Goal: Check status: Check status

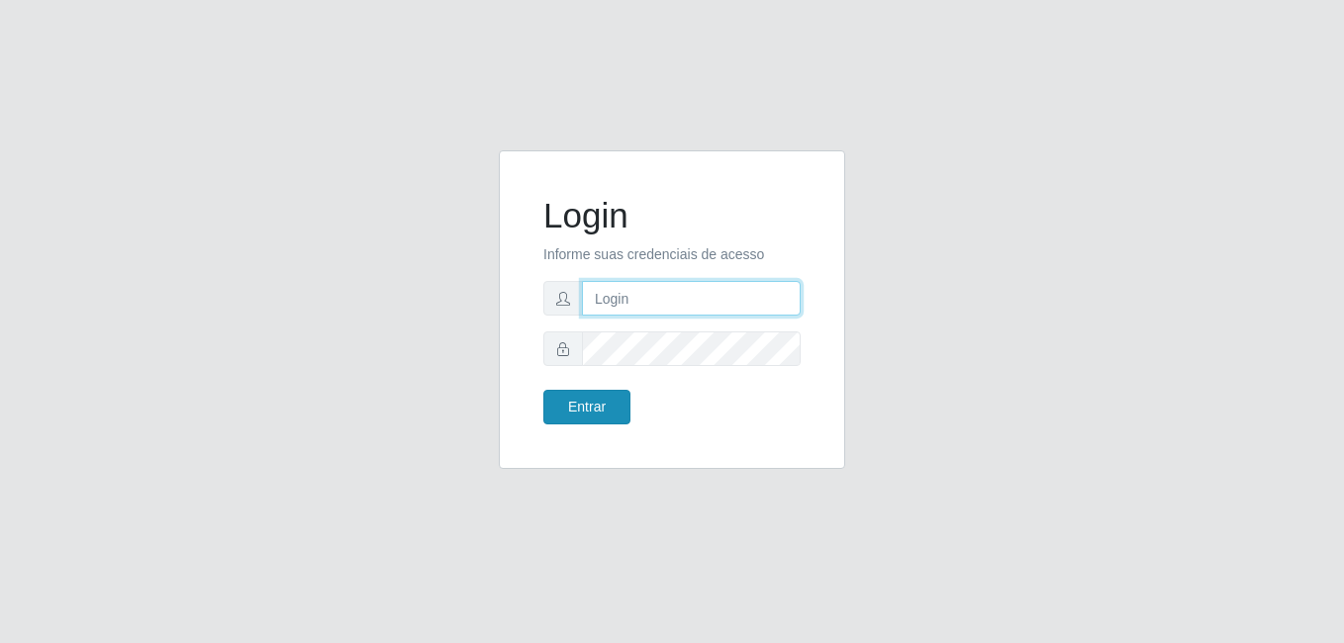
type input "anselmo@B8"
click at [574, 407] on button "Entrar" at bounding box center [586, 407] width 87 height 35
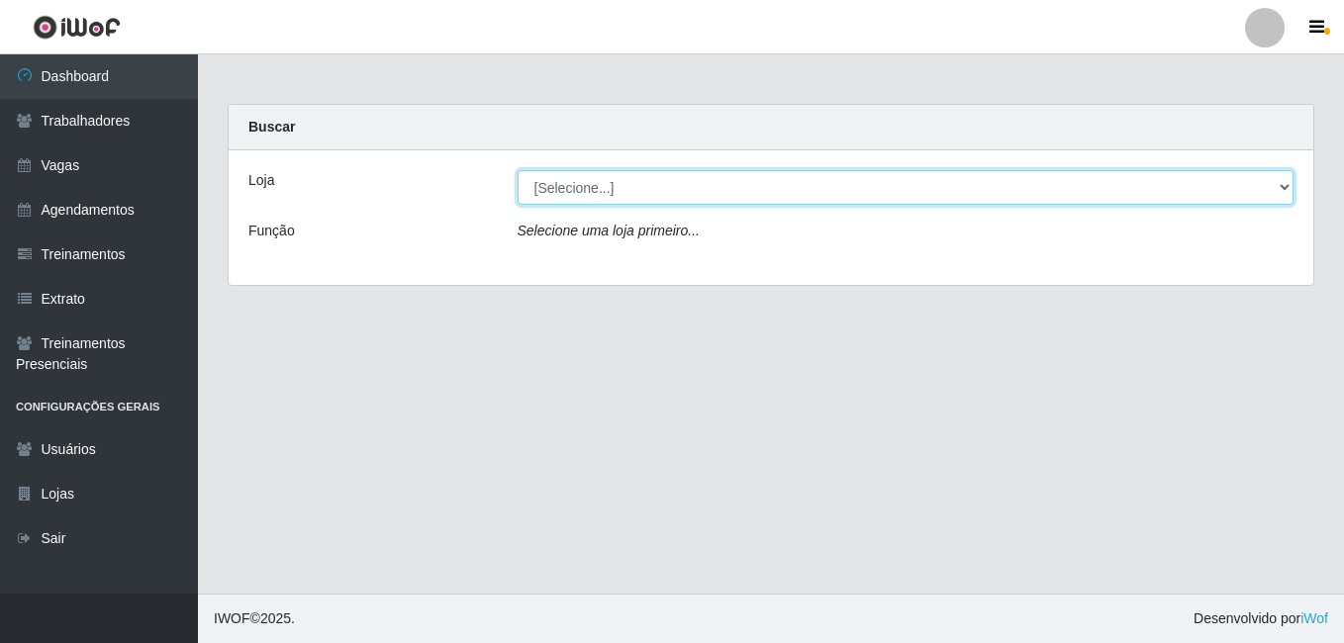
click at [633, 196] on select "[Selecione...] Bemais Supermercados - B8 [PERSON_NAME]" at bounding box center [905, 187] width 777 height 35
select select "413"
click at [517, 170] on select "[Selecione...] Bemais Supermercados - B8 [PERSON_NAME]" at bounding box center [905, 187] width 777 height 35
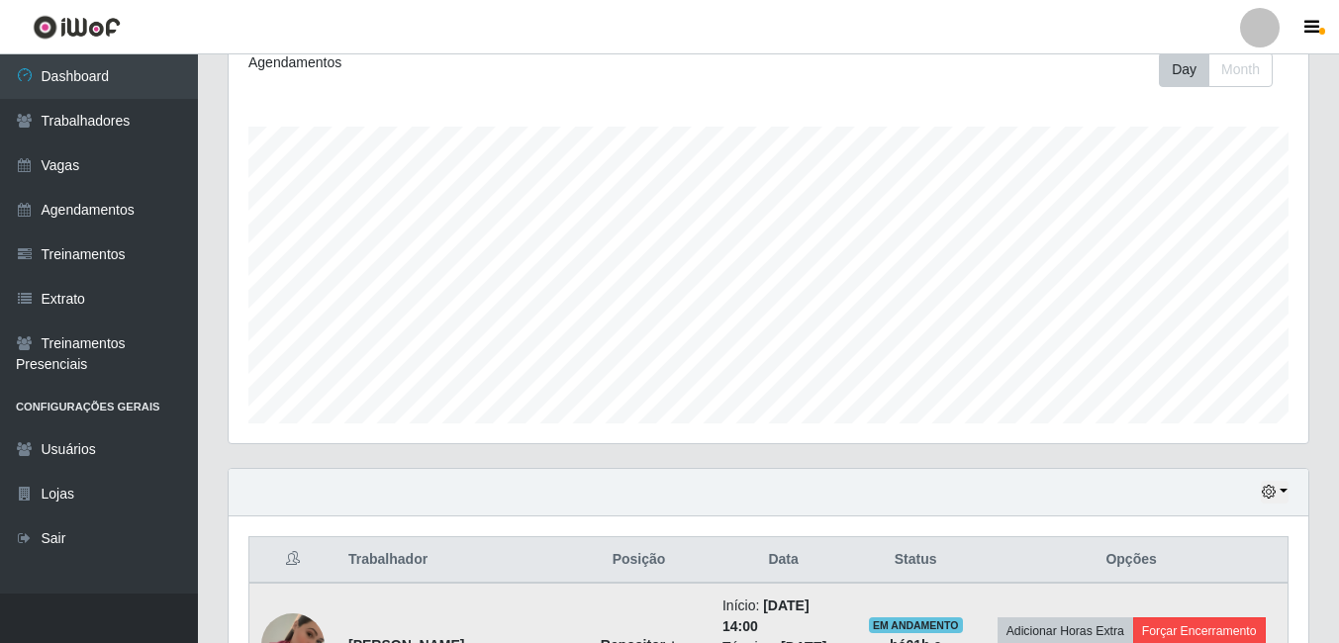
scroll to position [495, 0]
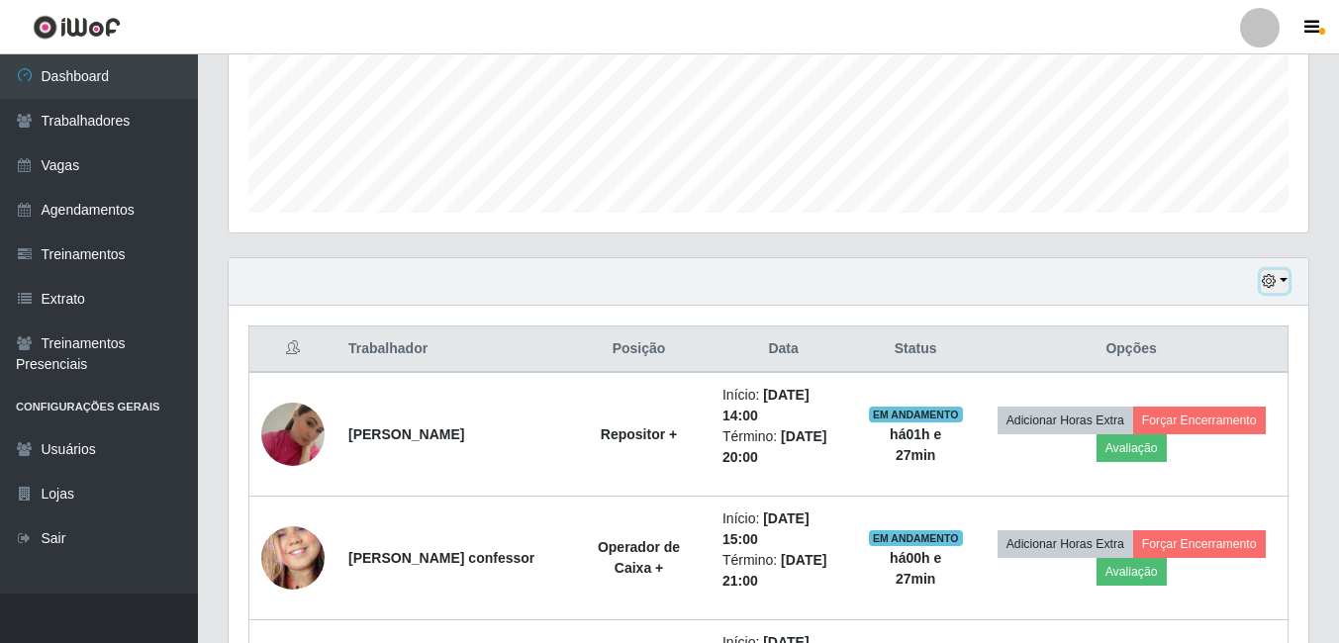
click at [1283, 280] on button "button" at bounding box center [1274, 281] width 28 height 23
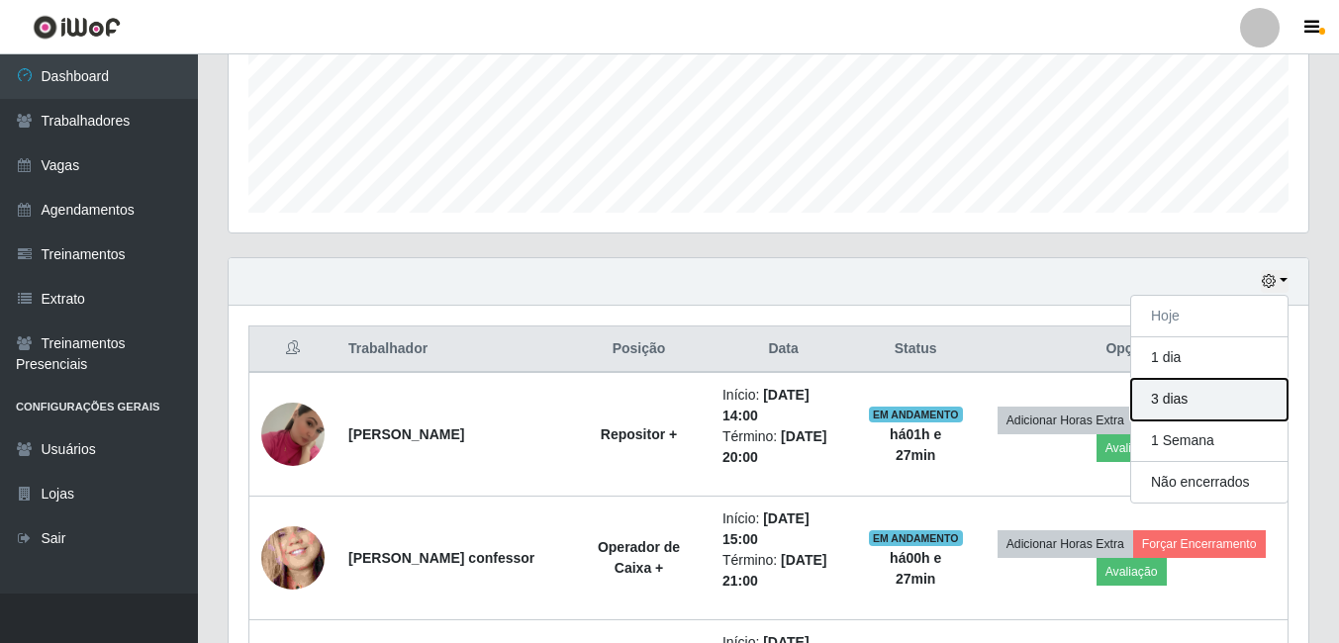
click at [1181, 408] on button "3 dias" at bounding box center [1209, 400] width 156 height 42
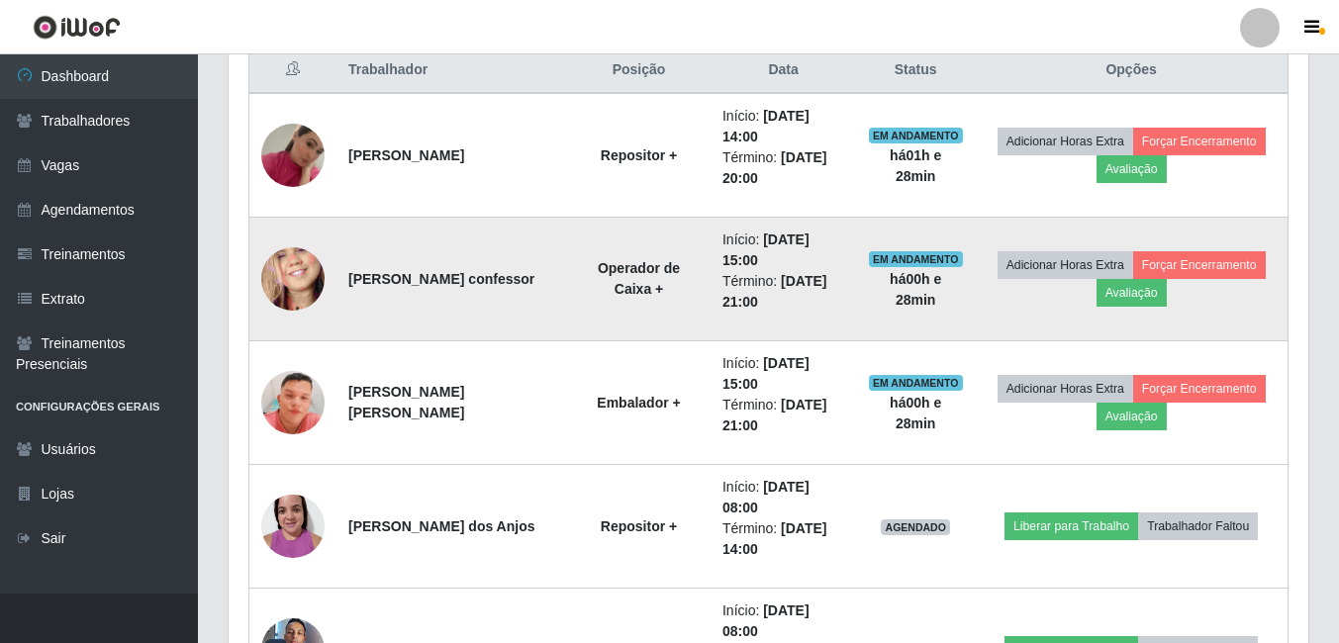
scroll to position [764, 0]
